Goal: Task Accomplishment & Management: Manage account settings

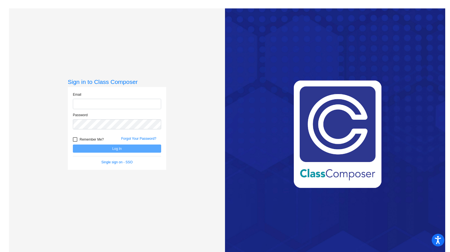
type input "[EMAIL_ADDRESS][DOMAIN_NAME]"
click at [114, 148] on button "Log In" at bounding box center [117, 149] width 88 height 8
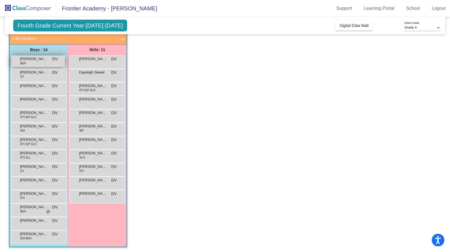
scroll to position [34, 0]
click at [43, 61] on span "[PERSON_NAME]" at bounding box center [34, 59] width 28 height 6
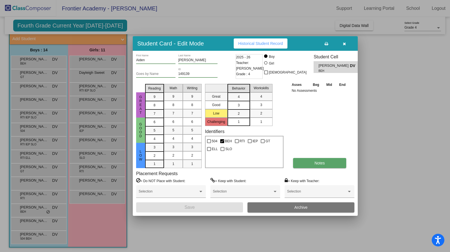
click at [317, 164] on span "Notes" at bounding box center [319, 163] width 10 height 4
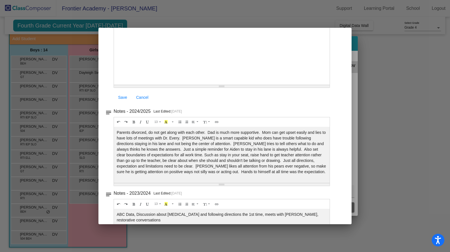
scroll to position [0, 0]
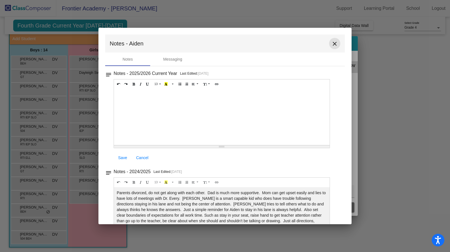
click at [333, 43] on mat-icon "close" at bounding box center [334, 43] width 7 height 7
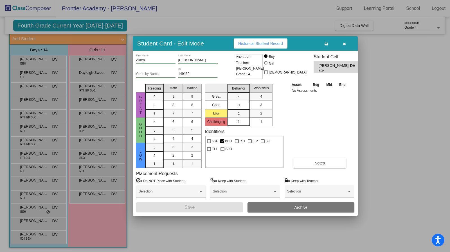
click at [88, 194] on div at bounding box center [225, 126] width 450 height 252
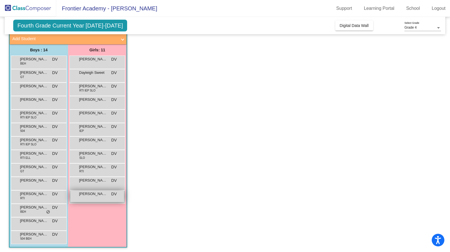
click at [85, 197] on div "[PERSON_NAME] lock do_not_disturb_alt" at bounding box center [97, 197] width 54 height 12
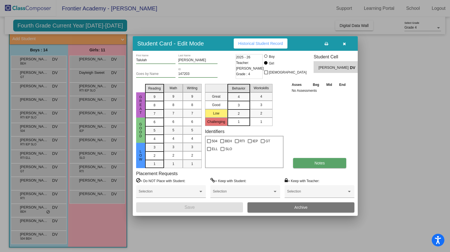
click at [316, 164] on span "Notes" at bounding box center [319, 163] width 10 height 4
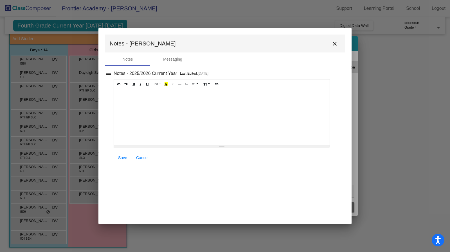
click at [334, 42] on mat-icon "close" at bounding box center [334, 43] width 7 height 7
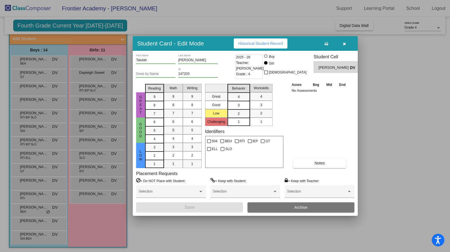
click at [33, 210] on div at bounding box center [225, 126] width 450 height 252
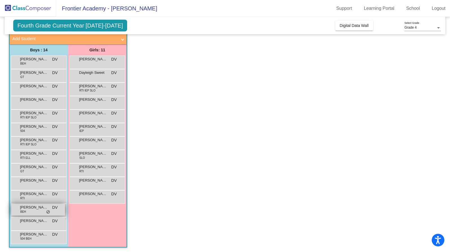
click at [33, 208] on span "[PERSON_NAME]" at bounding box center [34, 208] width 28 height 6
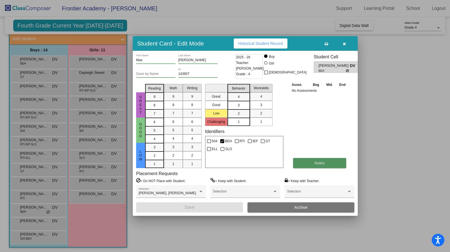
click at [314, 164] on button "Notes" at bounding box center [319, 163] width 53 height 10
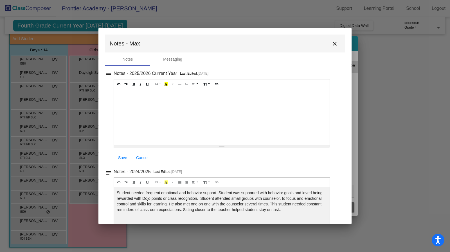
click at [330, 48] on button "close" at bounding box center [334, 43] width 11 height 11
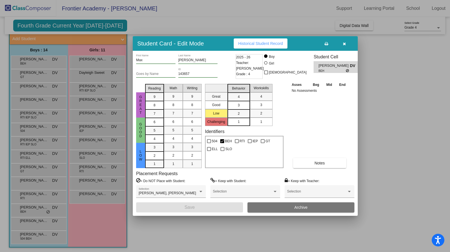
click at [343, 44] on icon "button" at bounding box center [344, 44] width 3 height 4
